Goal: Task Accomplishment & Management: Manage account settings

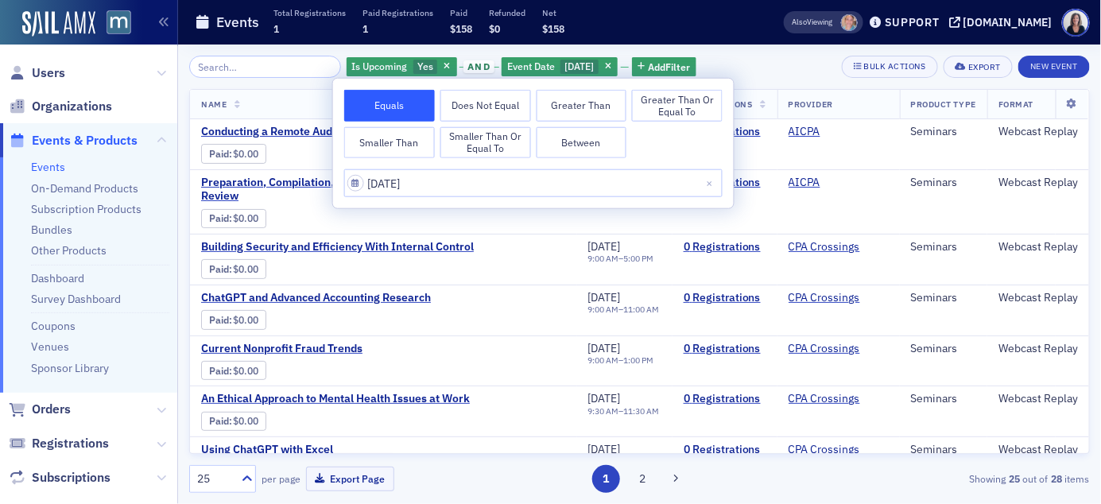
scroll to position [539, 0]
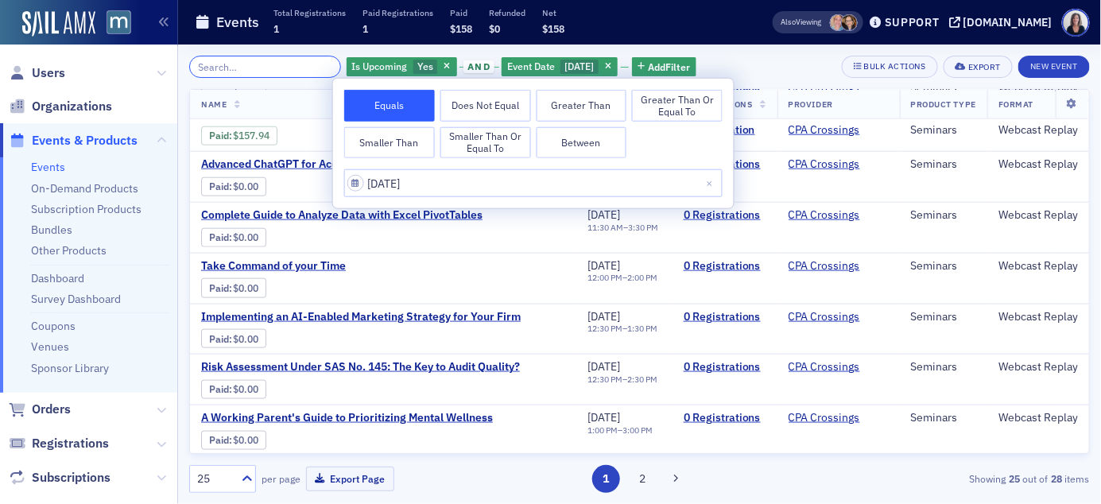
click at [287, 69] on input "search" at bounding box center [265, 67] width 152 height 22
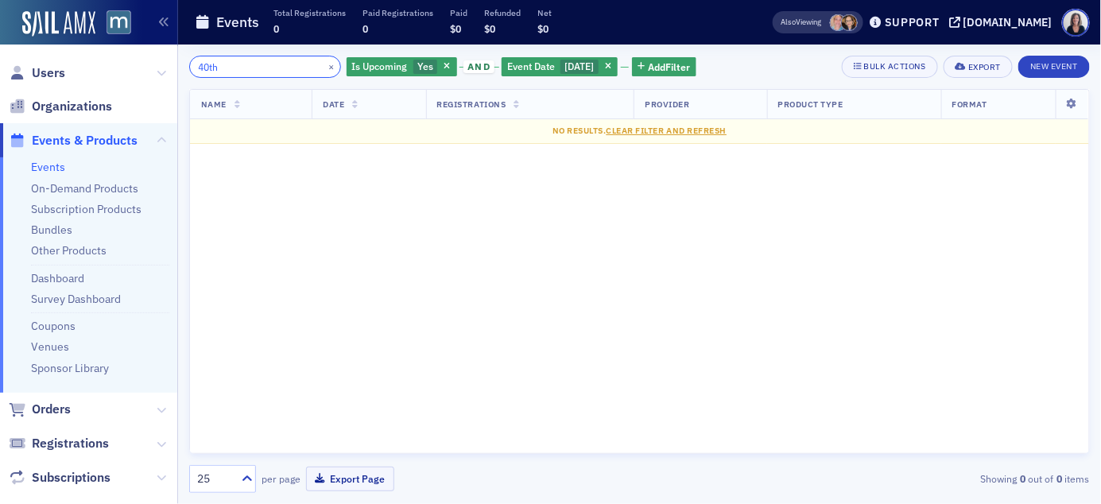
type input "40th"
click at [615, 71] on span "button" at bounding box center [608, 67] width 14 height 14
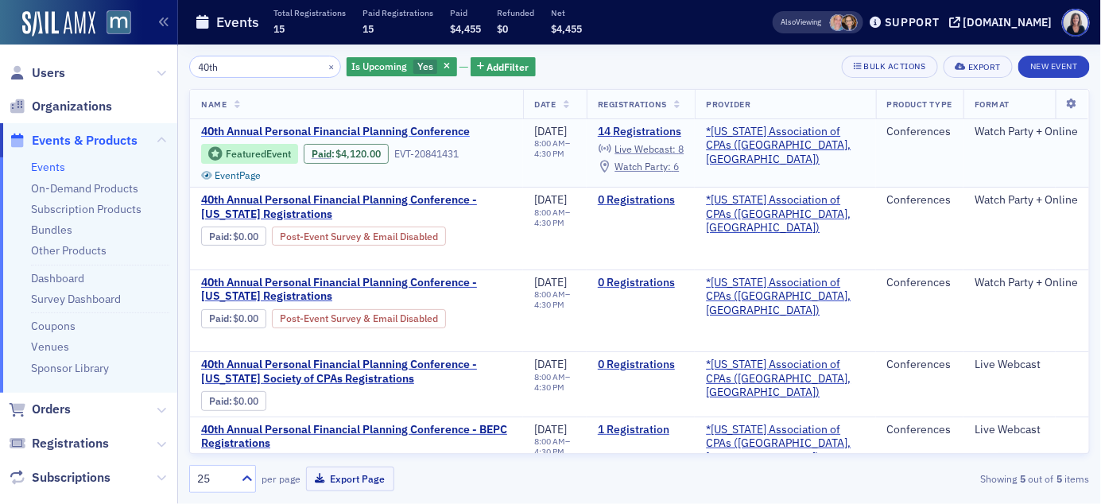
click at [452, 130] on span "40th Annual Personal Financial Planning Conference" at bounding box center [335, 132] width 269 height 14
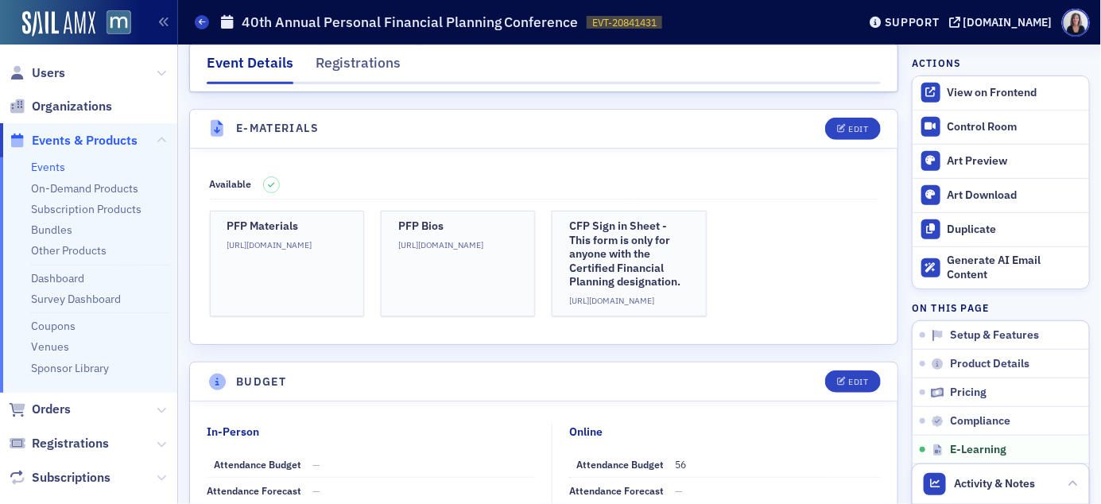
scroll to position [2282, 0]
click at [68, 135] on span "Events & Products" at bounding box center [85, 140] width 106 height 17
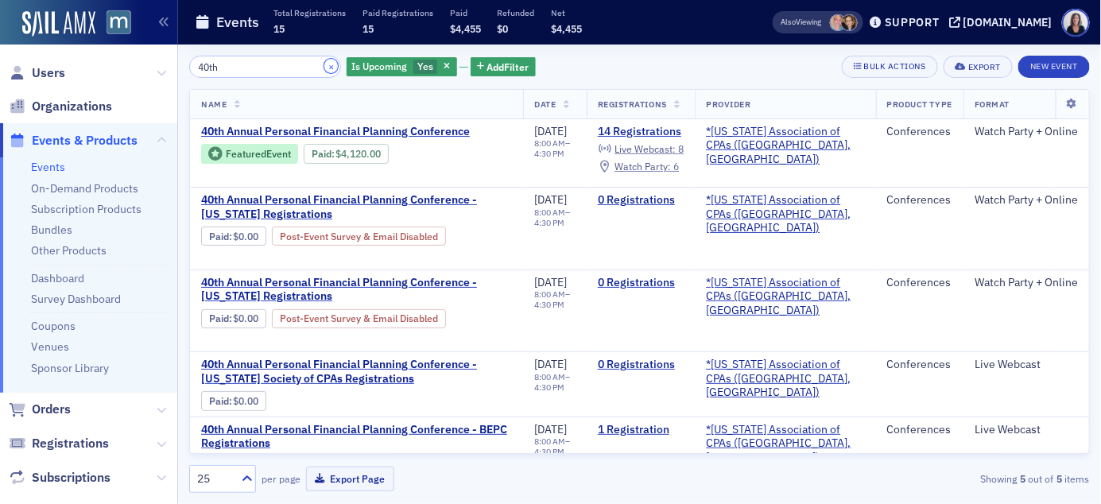
click at [324, 64] on button "×" at bounding box center [331, 66] width 14 height 14
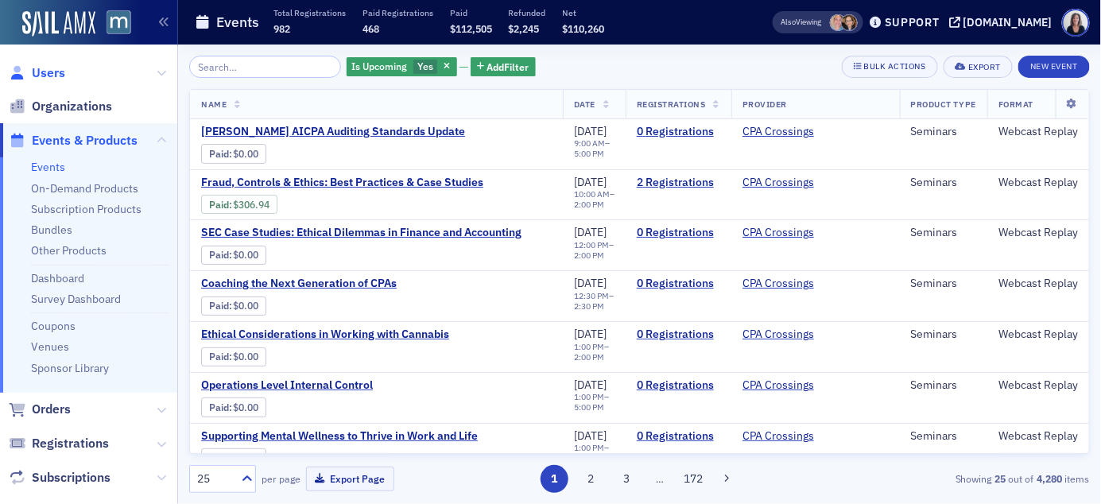
click at [53, 76] on span "Users" at bounding box center [48, 72] width 33 height 17
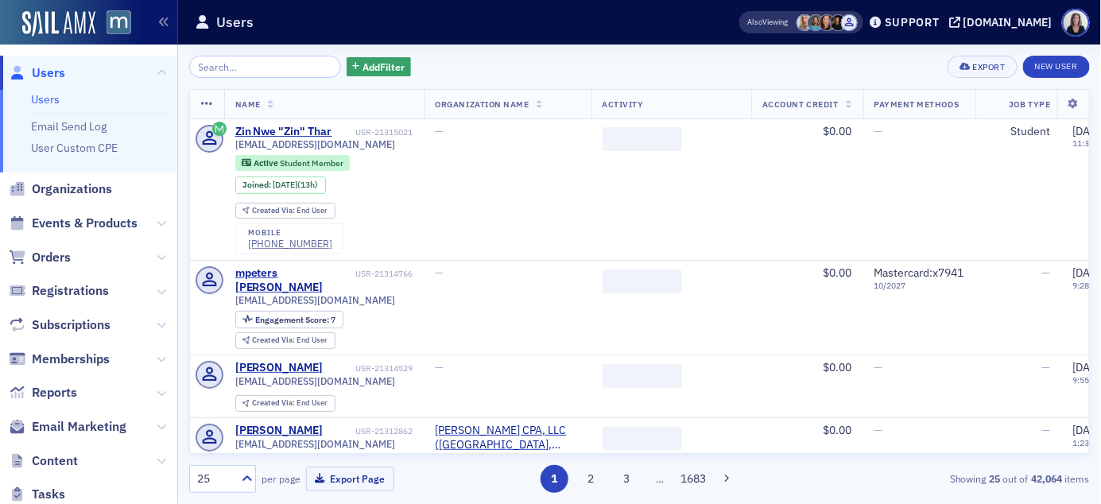
click at [213, 65] on input "search" at bounding box center [265, 67] width 152 height 22
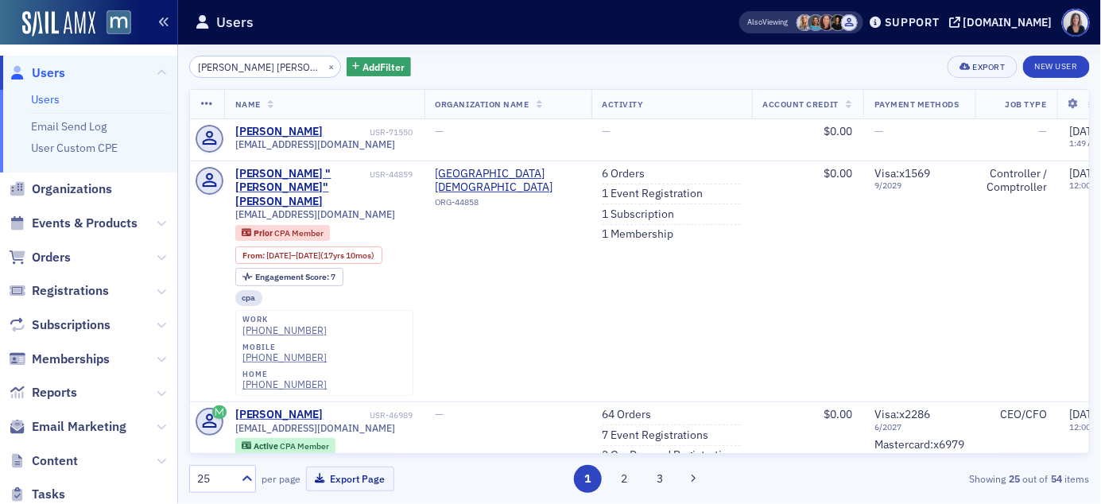
type input "[PERSON_NAME] [PERSON_NAME]"
click at [324, 62] on button "×" at bounding box center [331, 66] width 14 height 14
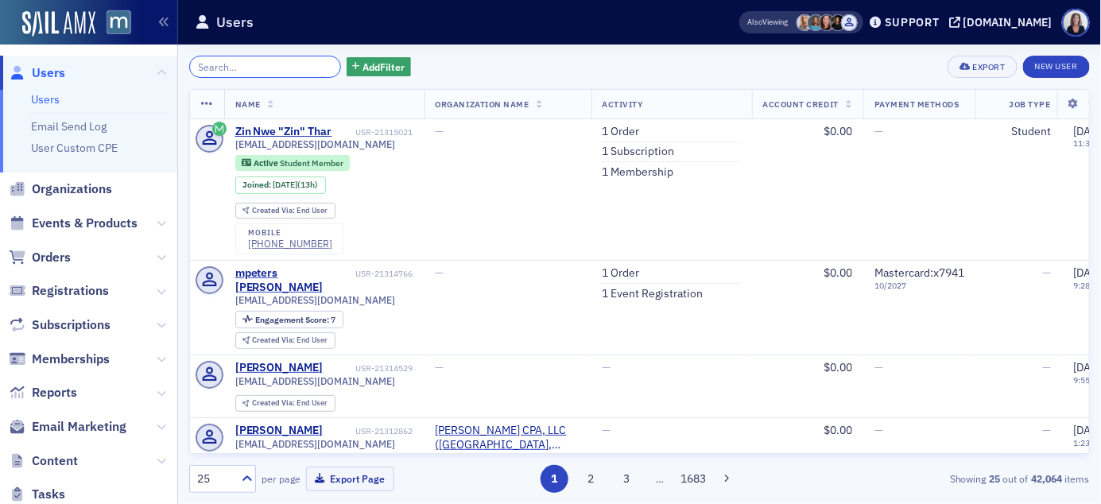
click at [295, 66] on input "search" at bounding box center [265, 67] width 152 height 22
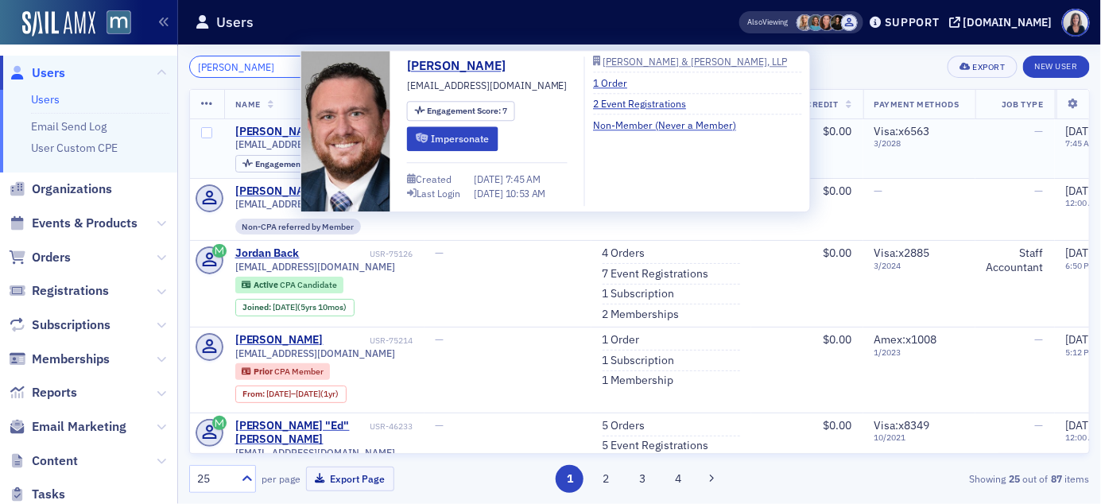
type input "[PERSON_NAME]"
click at [293, 130] on div "[PERSON_NAME]" at bounding box center [279, 132] width 88 height 14
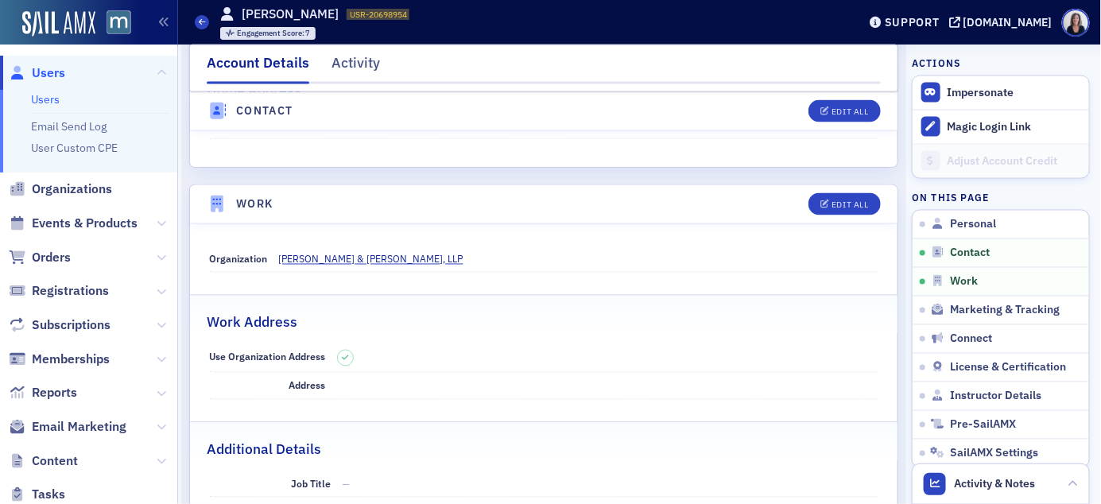
scroll to position [837, 0]
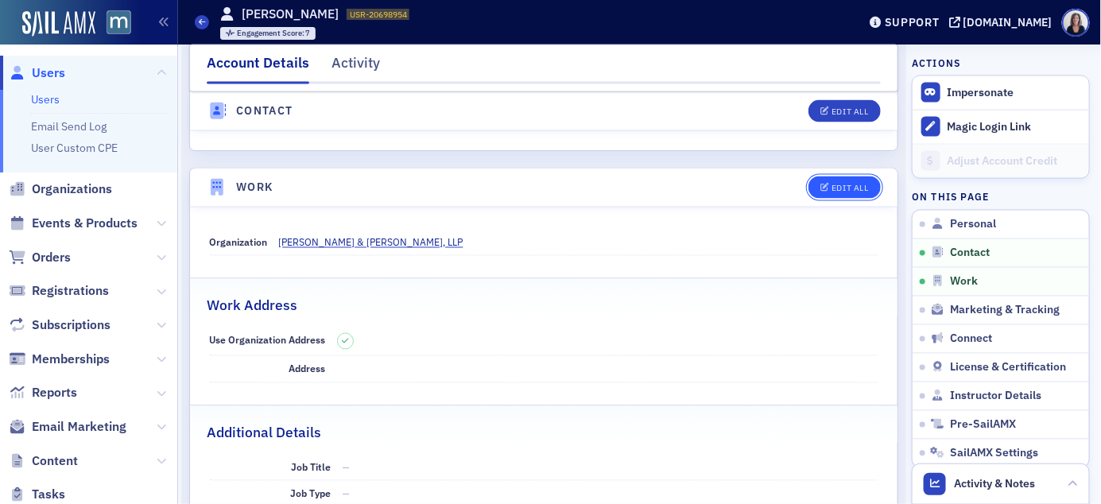
click at [861, 191] on div "Edit All" at bounding box center [850, 188] width 37 height 9
select select "US"
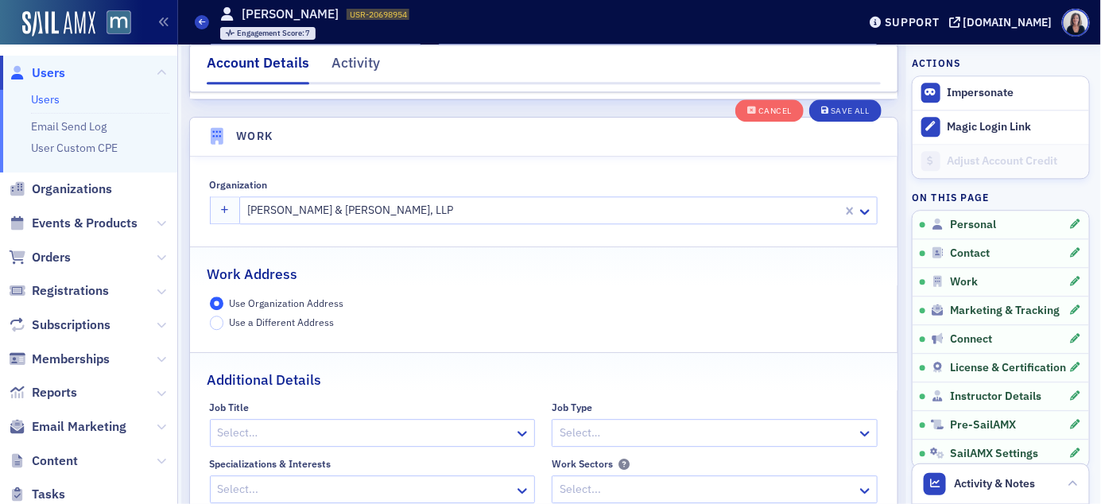
scroll to position [1260, 0]
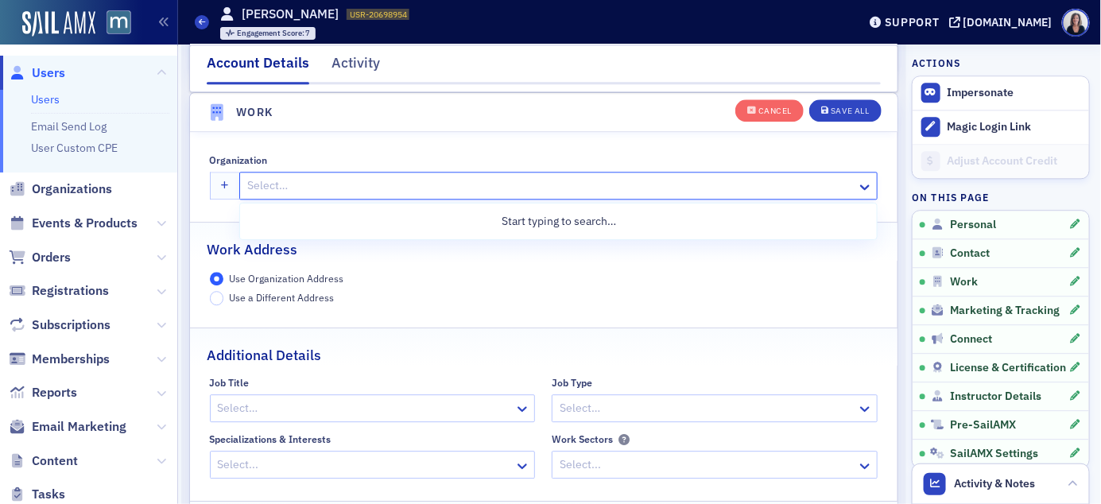
click at [676, 183] on div at bounding box center [551, 186] width 610 height 20
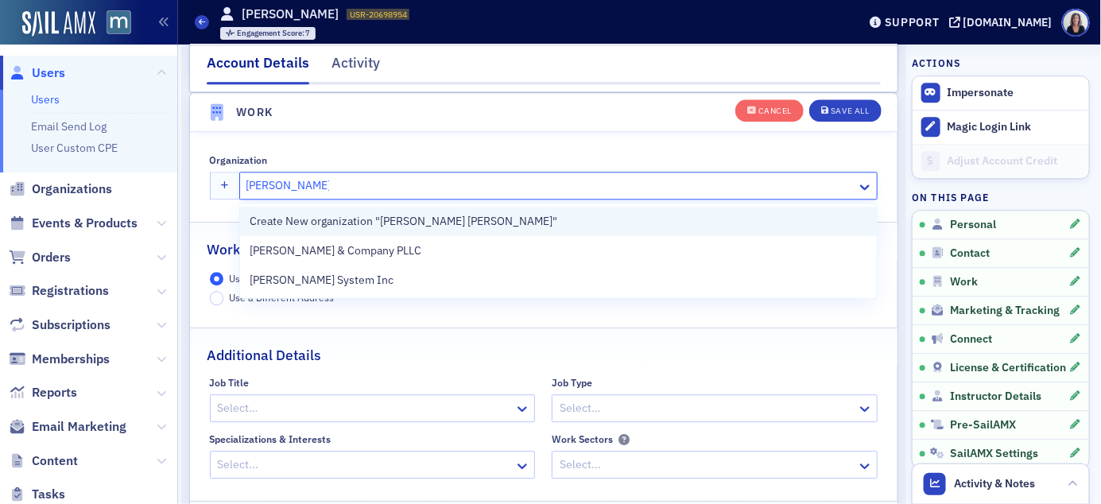
click at [426, 217] on span "Create New organization "[PERSON_NAME] [PERSON_NAME]"" at bounding box center [404, 221] width 308 height 17
type input "[PERSON_NAME] [PERSON_NAME]"
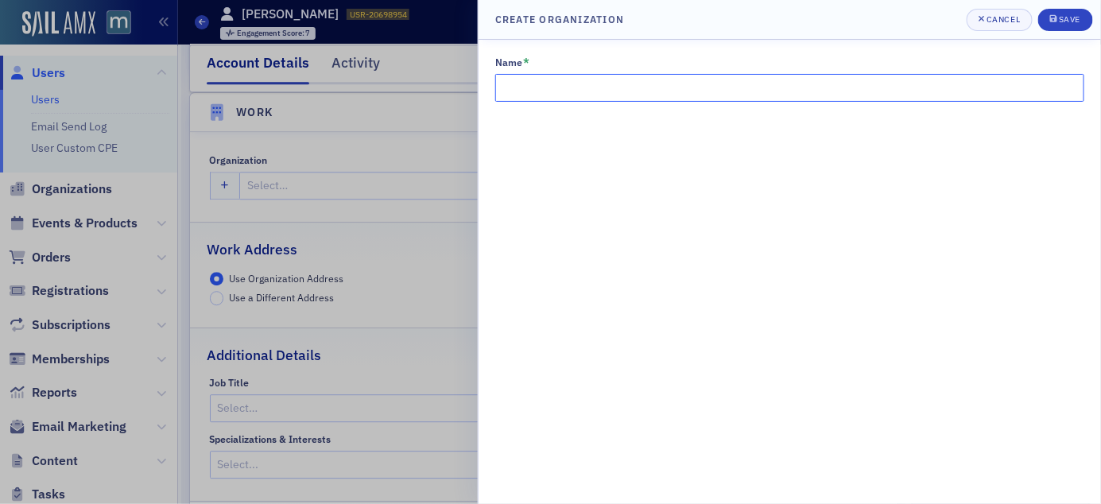
click at [563, 92] on input "Name *" at bounding box center [789, 88] width 589 height 28
type input "[PERSON_NAME] [PERSON_NAME]"
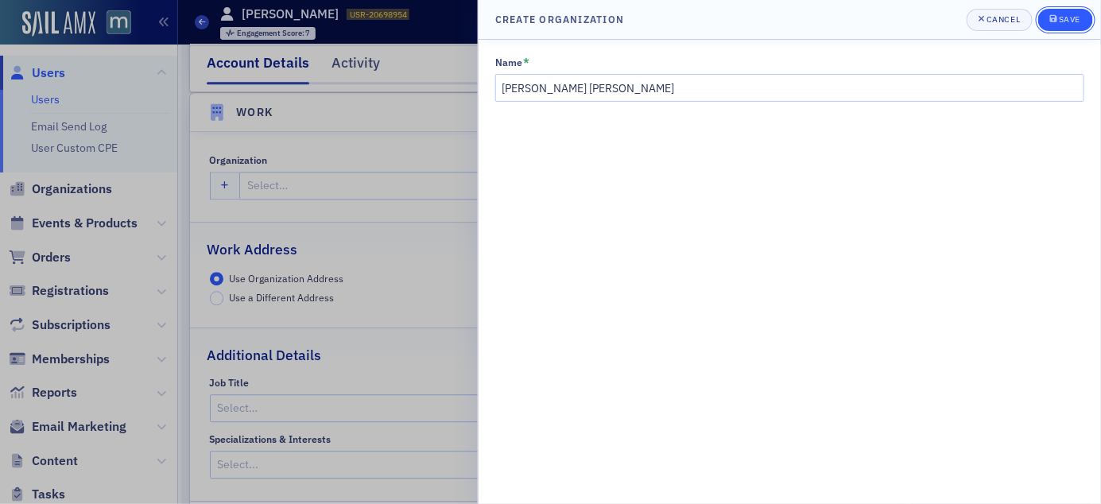
click at [1066, 21] on div "Save" at bounding box center [1069, 19] width 21 height 9
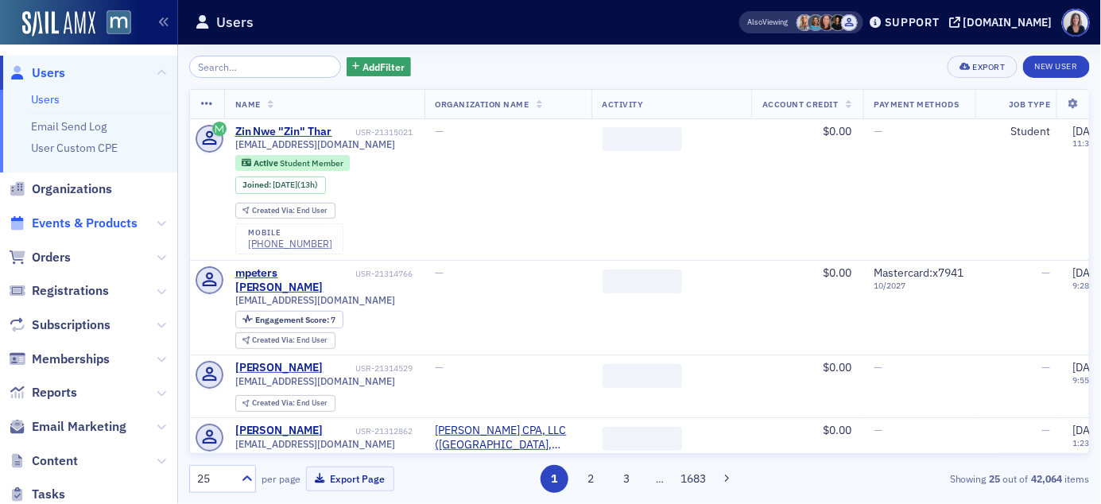
click at [81, 222] on span "Events & Products" at bounding box center [85, 223] width 106 height 17
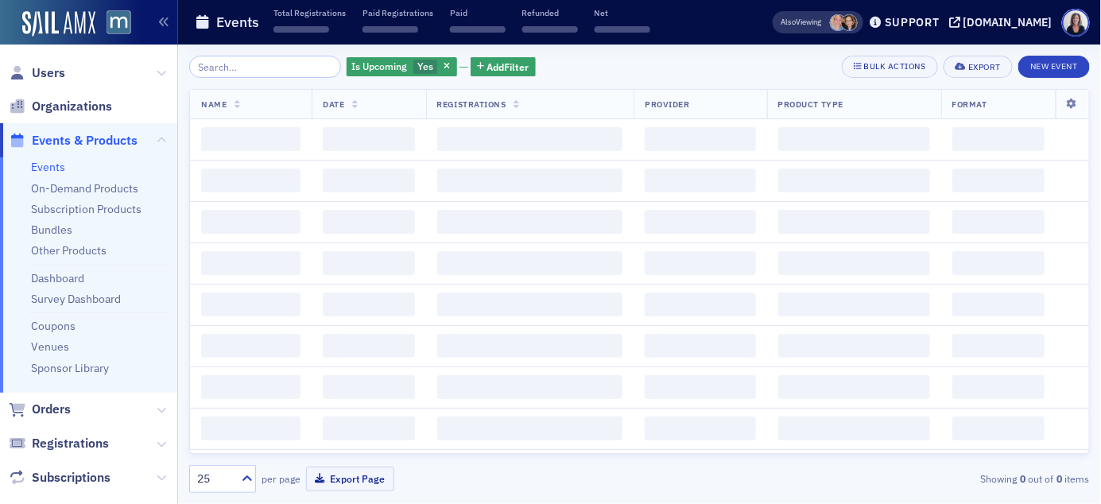
click at [236, 71] on input "search" at bounding box center [265, 67] width 152 height 22
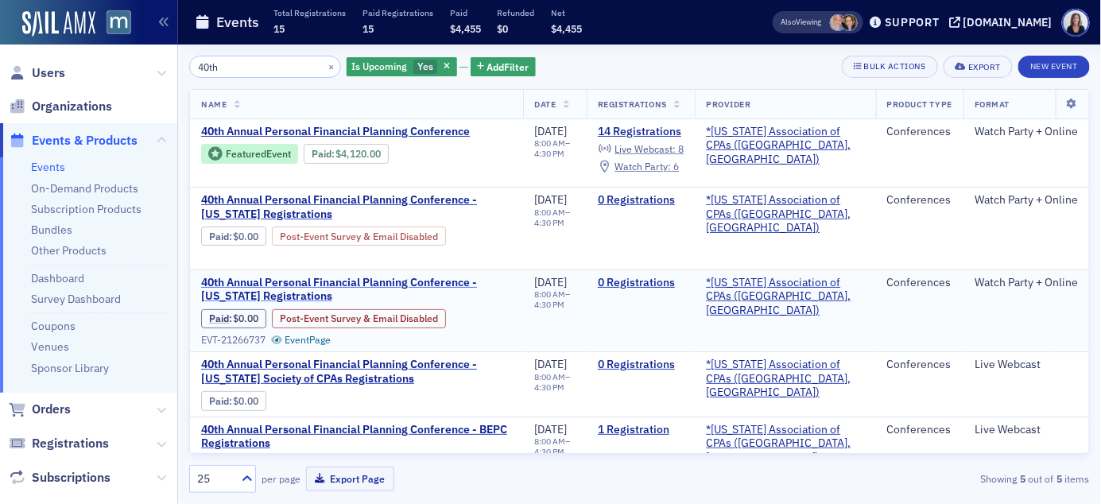
type input "40th"
click at [321, 280] on span "40th Annual Personal Financial Planning Conference - [US_STATE] Registrations" at bounding box center [356, 290] width 311 height 28
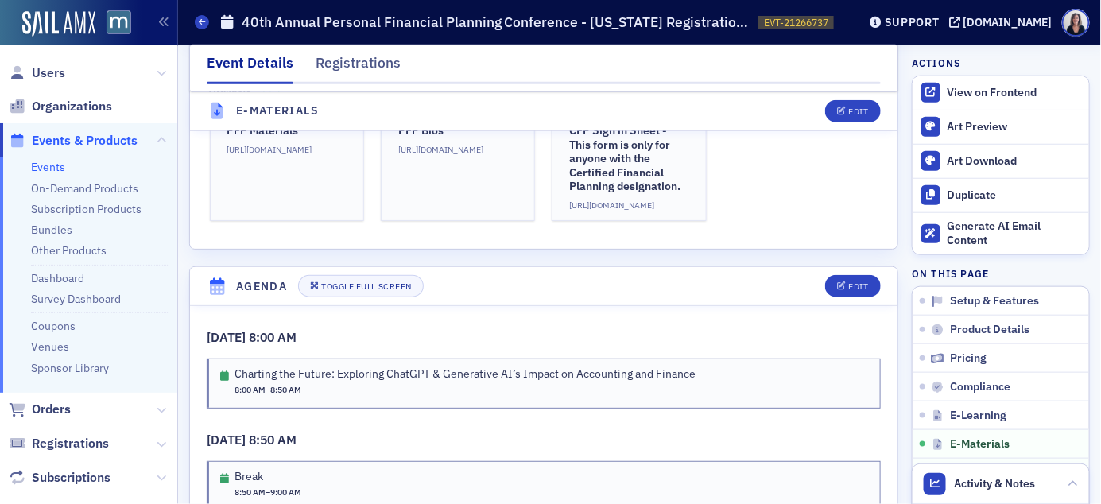
scroll to position [2415, 0]
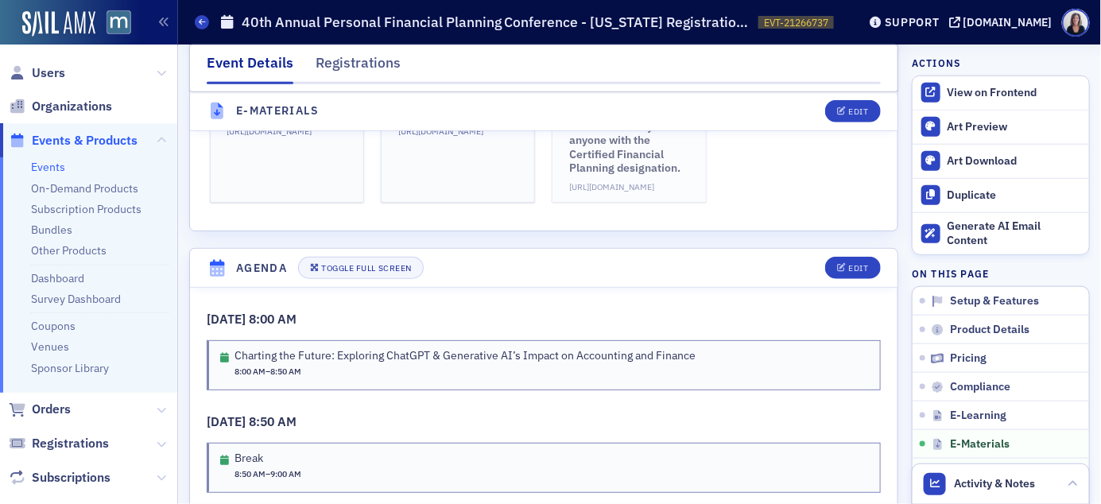
click at [629, 160] on h3 "CFP Sign in Sheet - This form is only for anyone with the Certified Financial P…" at bounding box center [628, 141] width 119 height 70
click at [0, 0] on div "Users Organizations Events & Products Events On-Demand Products Subscription Pr…" at bounding box center [550, 252] width 1101 height 504
